Goal: Contribute content: Add original content to the website for others to see

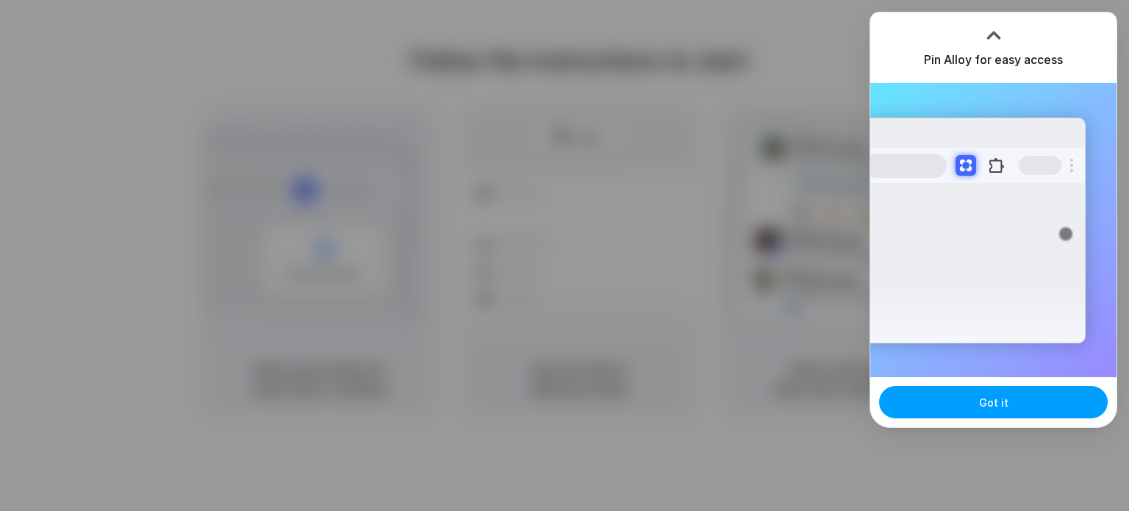
click at [1044, 399] on button "Got it" at bounding box center [993, 402] width 229 height 32
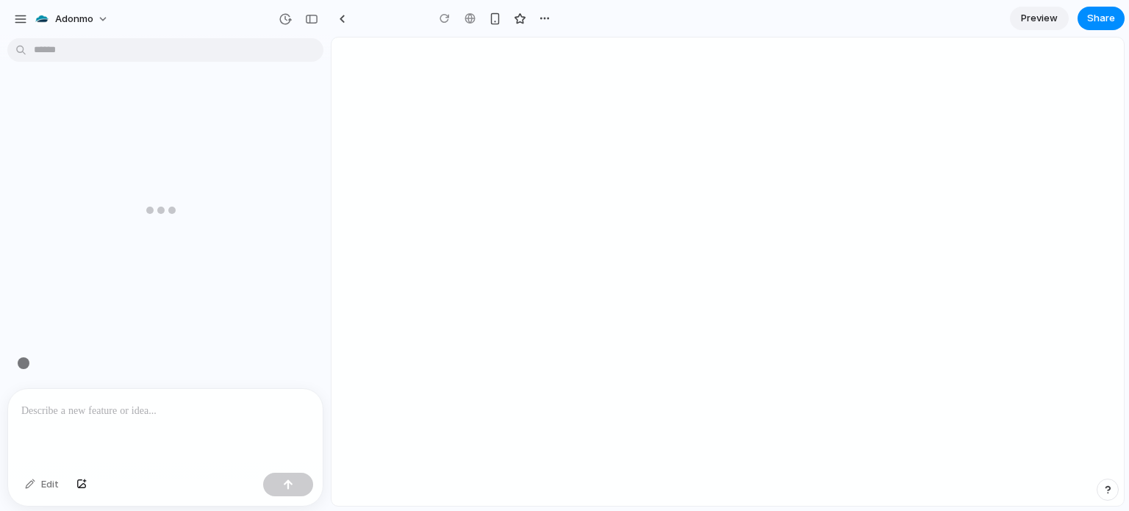
type input "**********"
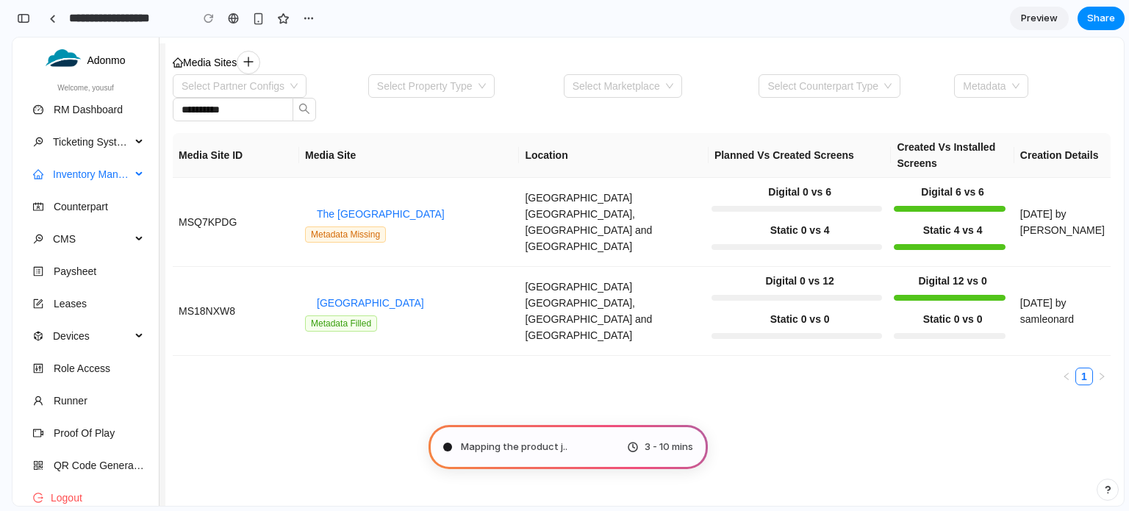
type input "**********"
